Goal: Check status: Check status

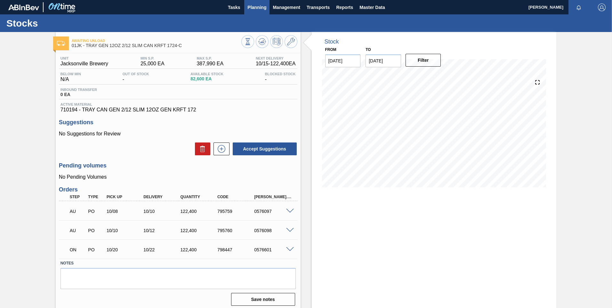
click at [246, 12] on button "Planning" at bounding box center [256, 7] width 25 height 14
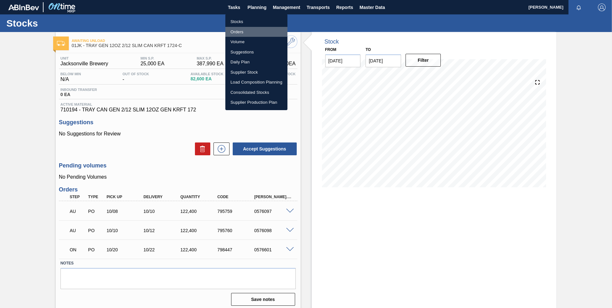
click at [236, 34] on li "Orders" at bounding box center [256, 32] width 62 height 10
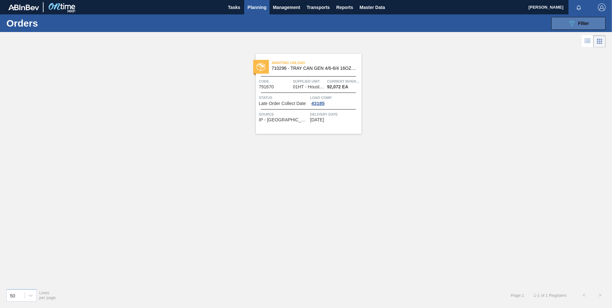
click at [574, 21] on icon at bounding box center [572, 23] width 5 height 5
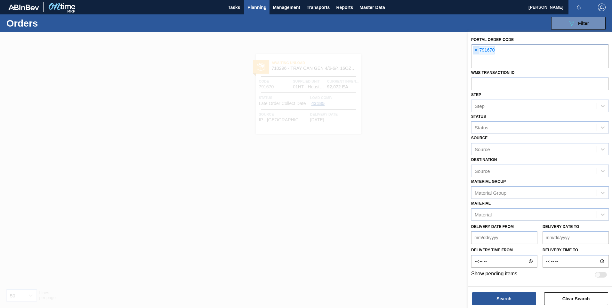
click at [476, 50] on span "×" at bounding box center [476, 50] width 6 height 8
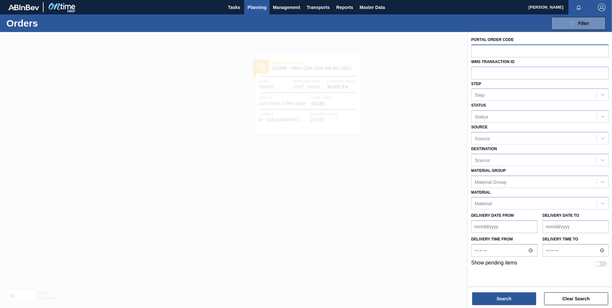
click at [524, 53] on input "text" at bounding box center [540, 51] width 138 height 12
click at [506, 76] on input "text" at bounding box center [540, 73] width 138 height 12
paste input "0774730"
type input "0774730"
click at [505, 297] on button "Search" at bounding box center [504, 298] width 64 height 13
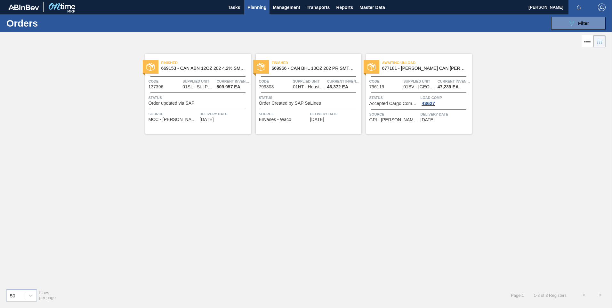
click at [588, 42] on icon at bounding box center [588, 41] width 5 height 0
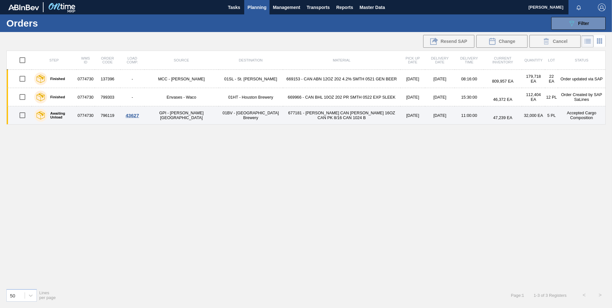
click at [425, 116] on td "[DATE]" at bounding box center [439, 115] width 29 height 18
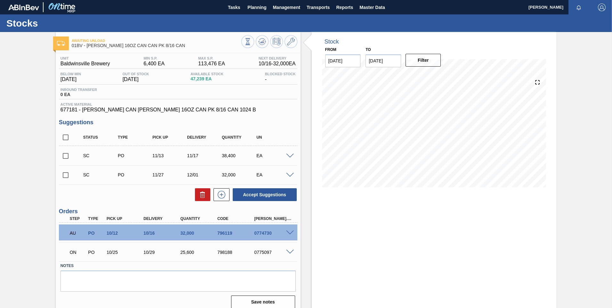
click at [292, 233] on span at bounding box center [290, 233] width 8 height 5
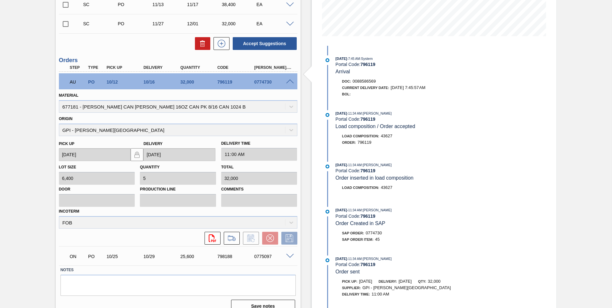
scroll to position [160, 0]
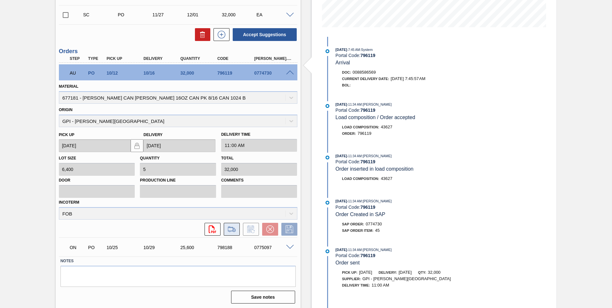
click at [229, 229] on icon at bounding box center [232, 229] width 10 height 8
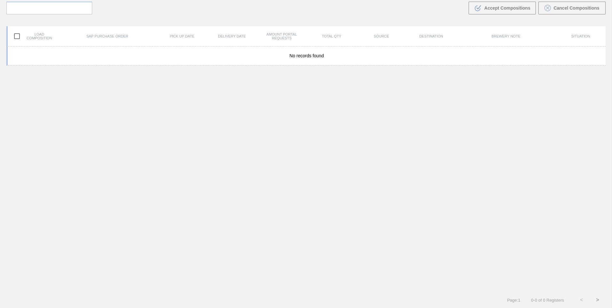
scroll to position [46, 0]
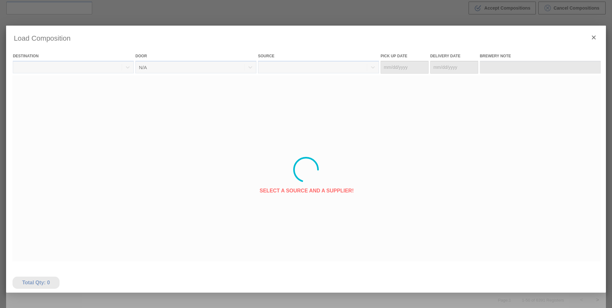
type Date "[DATE]"
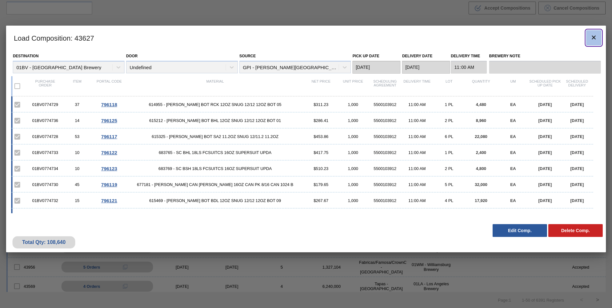
click at [595, 39] on icon "botão de ícone" at bounding box center [594, 38] width 8 height 8
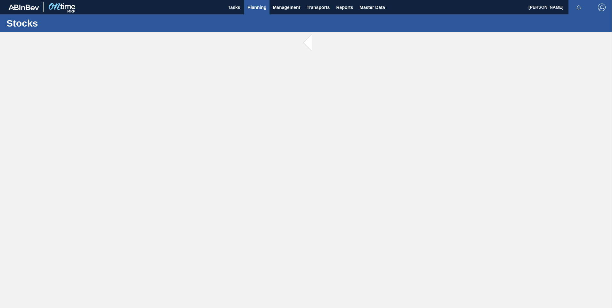
click at [264, 10] on span "Planning" at bounding box center [257, 8] width 19 height 8
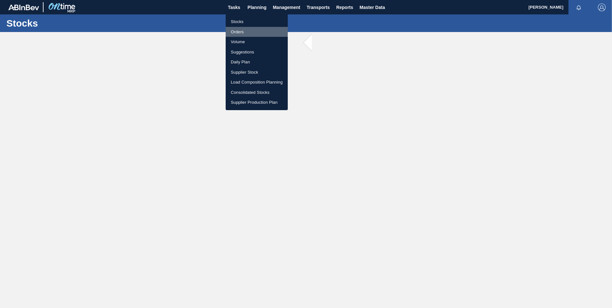
click at [242, 31] on li "Orders" at bounding box center [257, 32] width 62 height 10
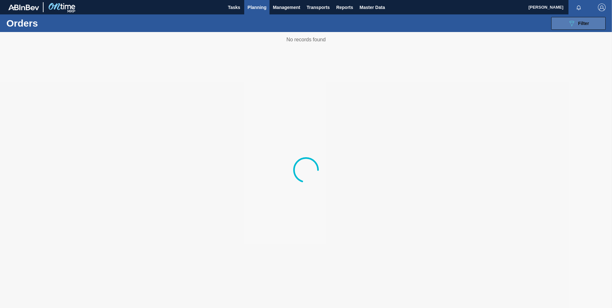
click at [571, 26] on icon "089F7B8B-B2A5-4AFE-B5C0-19BA573D28AC" at bounding box center [572, 24] width 8 height 8
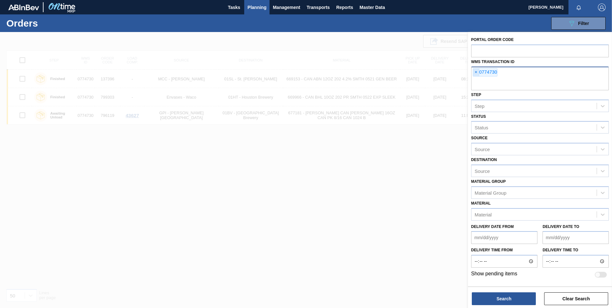
click at [476, 72] on span "×" at bounding box center [476, 73] width 6 height 8
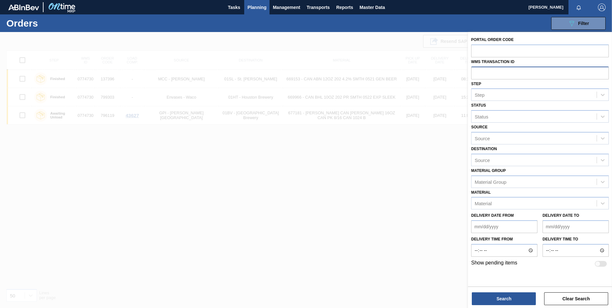
click at [482, 71] on input "text" at bounding box center [540, 73] width 138 height 12
paste input "0858419"
type input "0858419"
click at [503, 302] on button "Search" at bounding box center [504, 298] width 64 height 13
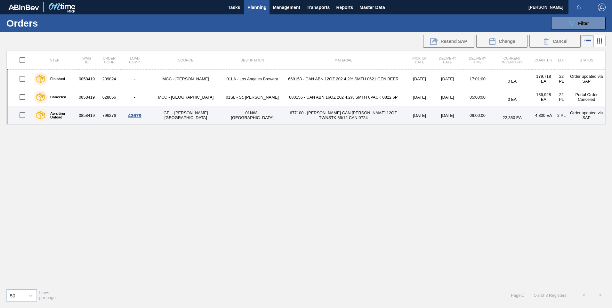
click at [226, 116] on td "01NW - [GEOGRAPHIC_DATA]" at bounding box center [252, 115] width 56 height 18
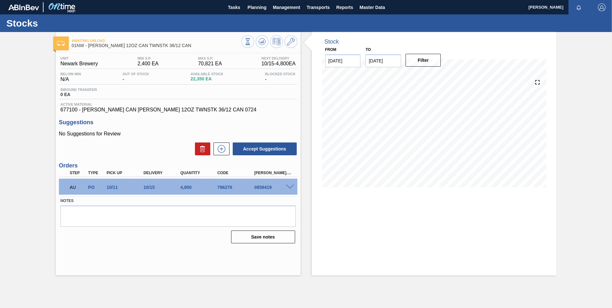
click at [289, 187] on span at bounding box center [290, 187] width 8 height 5
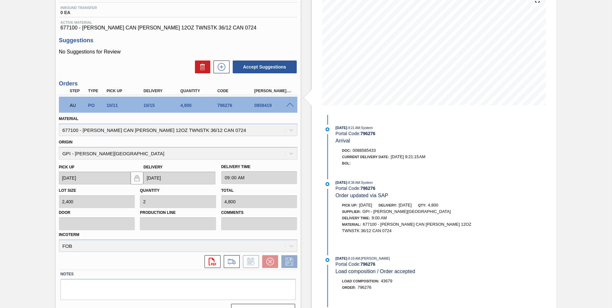
scroll to position [96, 0]
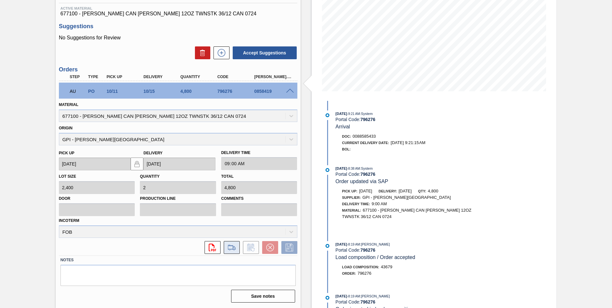
click at [234, 244] on icon at bounding box center [232, 248] width 10 height 8
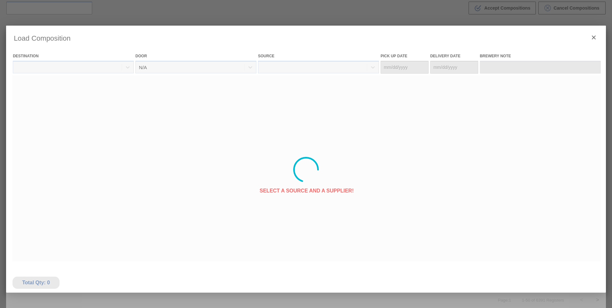
type Date "[DATE]"
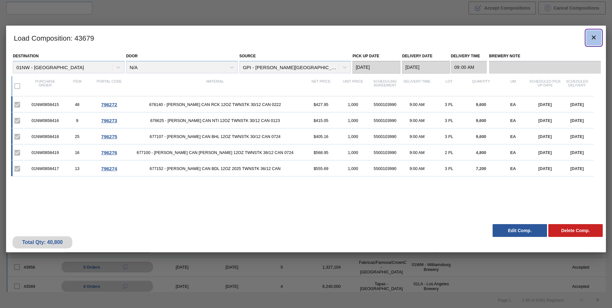
click at [596, 39] on icon "botão de ícone" at bounding box center [594, 38] width 8 height 8
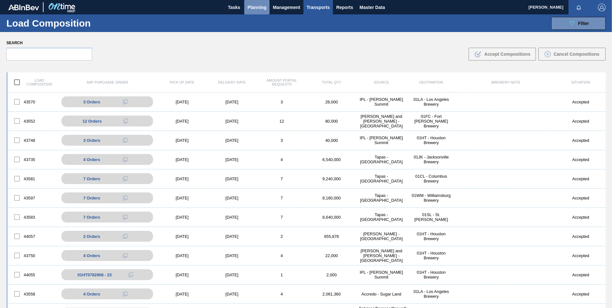
click at [250, 10] on span "Planning" at bounding box center [257, 8] width 19 height 8
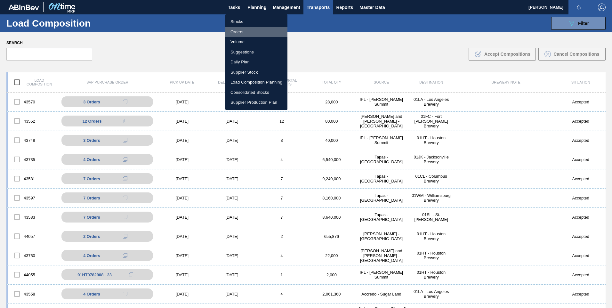
click at [242, 30] on li "Orders" at bounding box center [256, 32] width 62 height 10
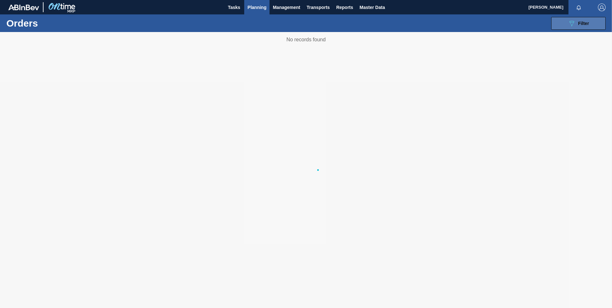
click at [575, 25] on icon "089F7B8B-B2A5-4AFE-B5C0-19BA573D28AC" at bounding box center [572, 24] width 8 height 8
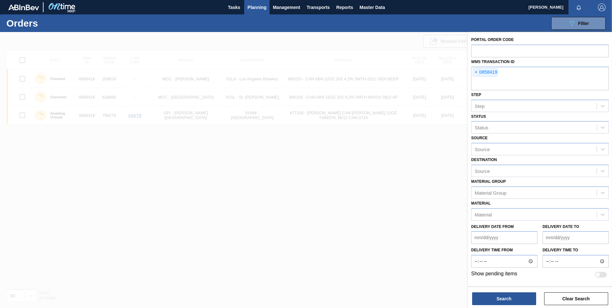
click at [475, 73] on span "×" at bounding box center [476, 73] width 6 height 8
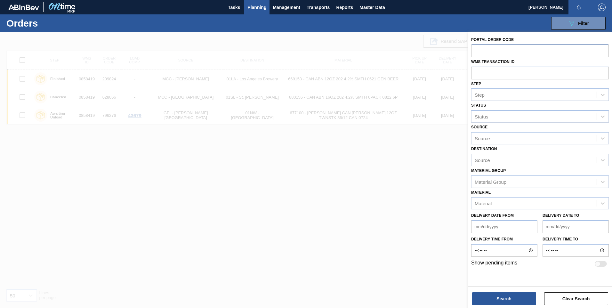
click at [478, 49] on input "text" at bounding box center [540, 51] width 138 height 12
paste input "791670"
type input "791670"
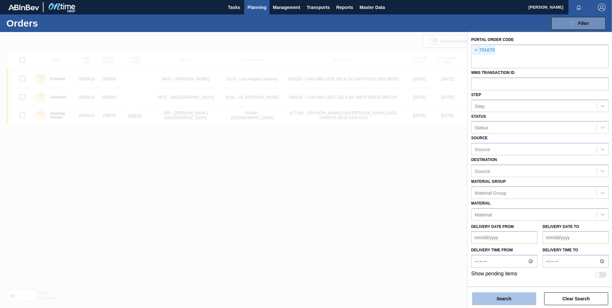
click at [506, 298] on button "Search" at bounding box center [504, 298] width 64 height 13
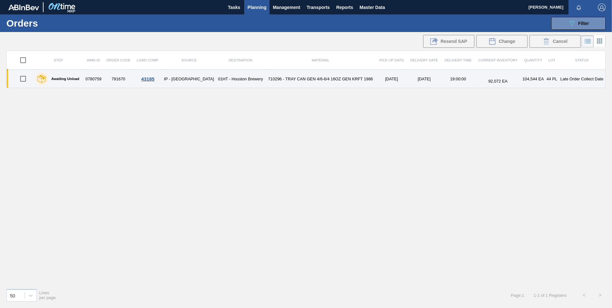
click at [293, 78] on td "710296 - TRAY CAN GEN 4/6-6/4 16OZ GEN KRFT 1986" at bounding box center [320, 79] width 111 height 18
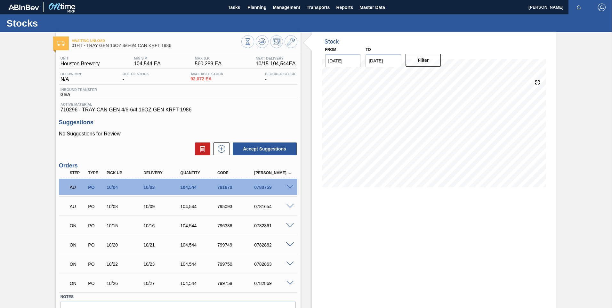
click at [285, 186] on div at bounding box center [291, 186] width 13 height 5
click at [288, 187] on span at bounding box center [290, 187] width 8 height 5
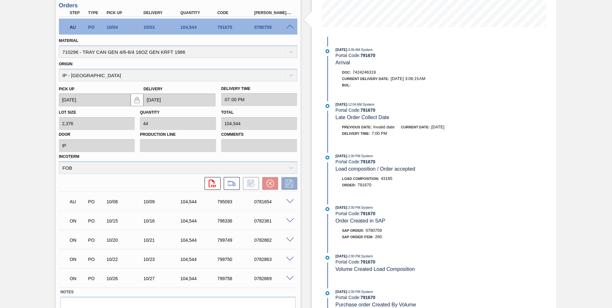
scroll to position [128, 0]
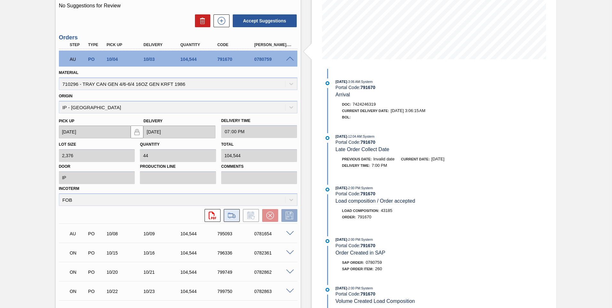
click at [230, 217] on icon at bounding box center [232, 216] width 10 height 8
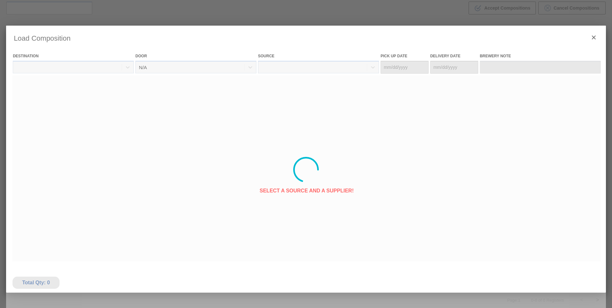
type Date "[DATE]"
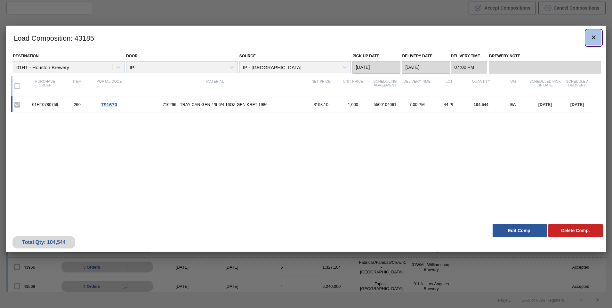
click at [595, 39] on icon "botão de ícone" at bounding box center [594, 38] width 8 height 8
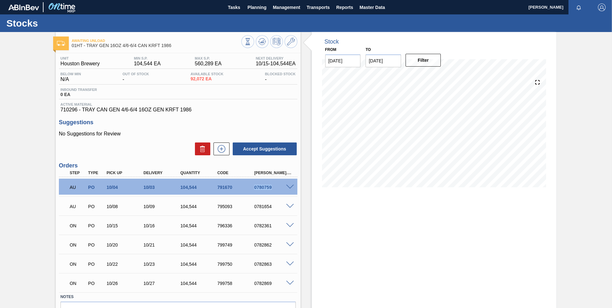
drag, startPoint x: 266, startPoint y: 189, endPoint x: 250, endPoint y: 188, distance: 15.7
click at [250, 188] on div "0780759" at bounding box center [268, 187] width 37 height 5
copy div "0780759"
click at [289, 186] on span at bounding box center [290, 187] width 8 height 5
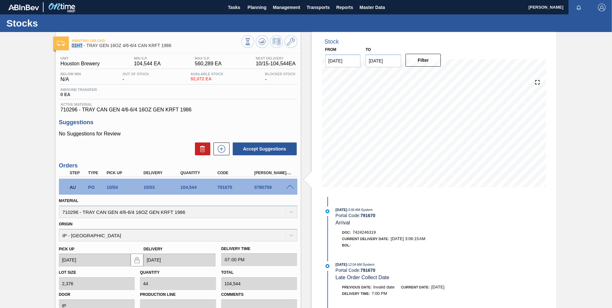
drag, startPoint x: 83, startPoint y: 45, endPoint x: 72, endPoint y: 45, distance: 10.6
click at [72, 45] on span "01HT - TRAY GEN 16OZ 4/6-6/4 CAN KRFT 1986" at bounding box center [157, 45] width 170 height 5
copy span "01HT"
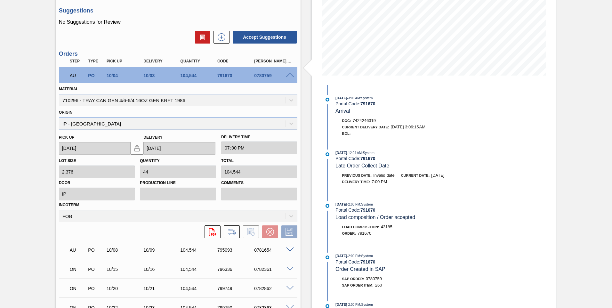
scroll to position [128, 0]
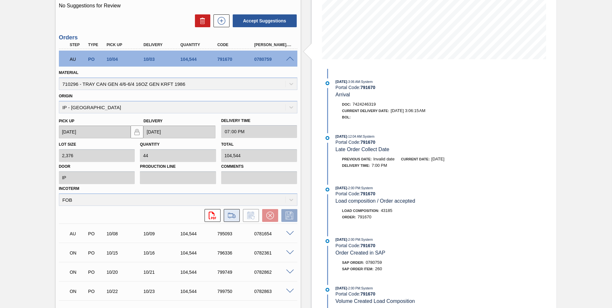
click at [231, 217] on icon at bounding box center [232, 216] width 10 height 8
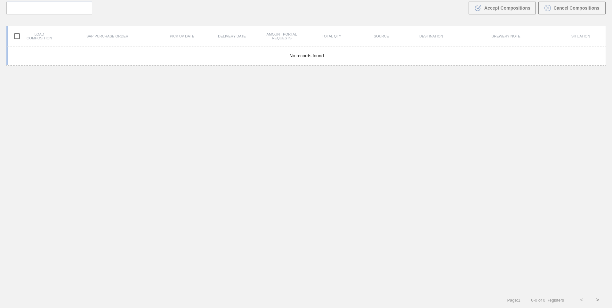
scroll to position [46, 0]
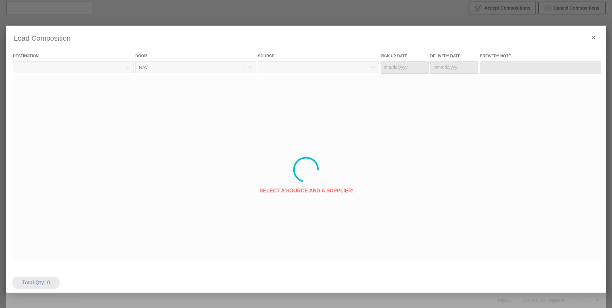
type Date "[DATE]"
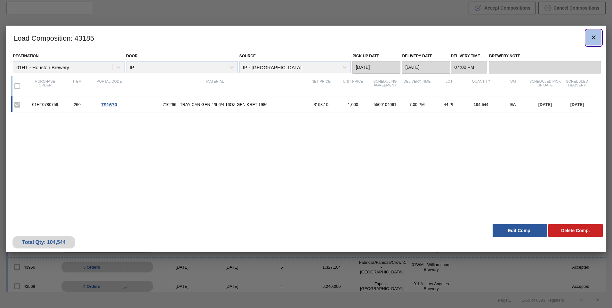
click at [592, 37] on icon "botão de ícone" at bounding box center [594, 38] width 8 height 8
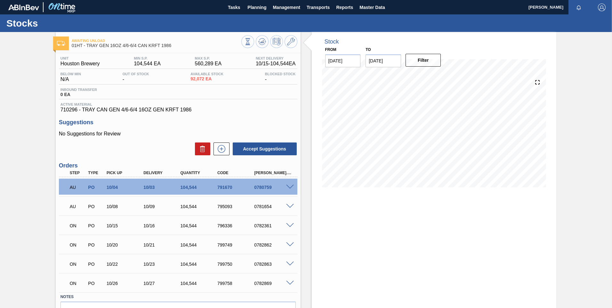
click at [291, 187] on span at bounding box center [290, 187] width 8 height 5
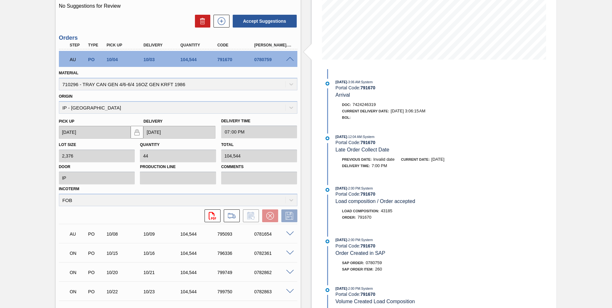
scroll to position [128, 0]
drag, startPoint x: 335, startPoint y: 150, endPoint x: 389, endPoint y: 152, distance: 54.1
click at [389, 152] on div "[DATE] 12:04 AM : System Portal Code: 791670 Late Order Collect Date" at bounding box center [405, 143] width 165 height 20
copy span "Late Order Collect Date"
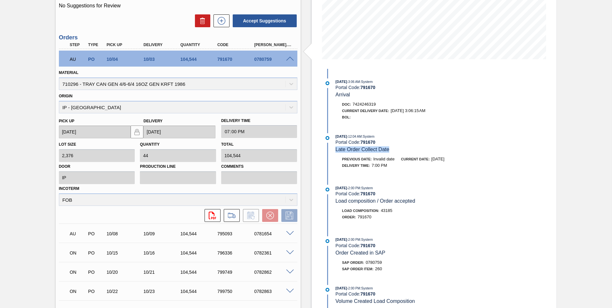
copy span "Late Order Collect Date"
drag, startPoint x: 351, startPoint y: 93, endPoint x: 335, endPoint y: 95, distance: 16.4
click at [336, 95] on div "[DATE] 3:06 AM : System Portal Code: 791670 Arrival" at bounding box center [412, 88] width 152 height 20
copy span "Arrival"
